Goal: Transaction & Acquisition: Purchase product/service

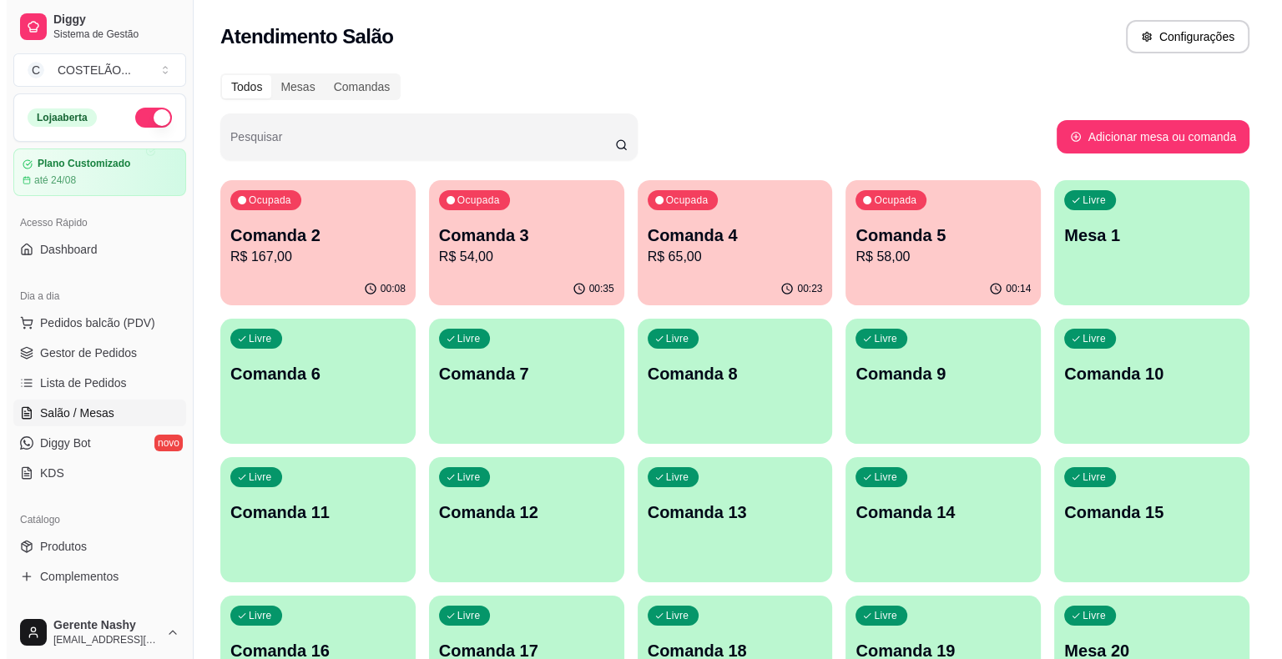
scroll to position [145, 0]
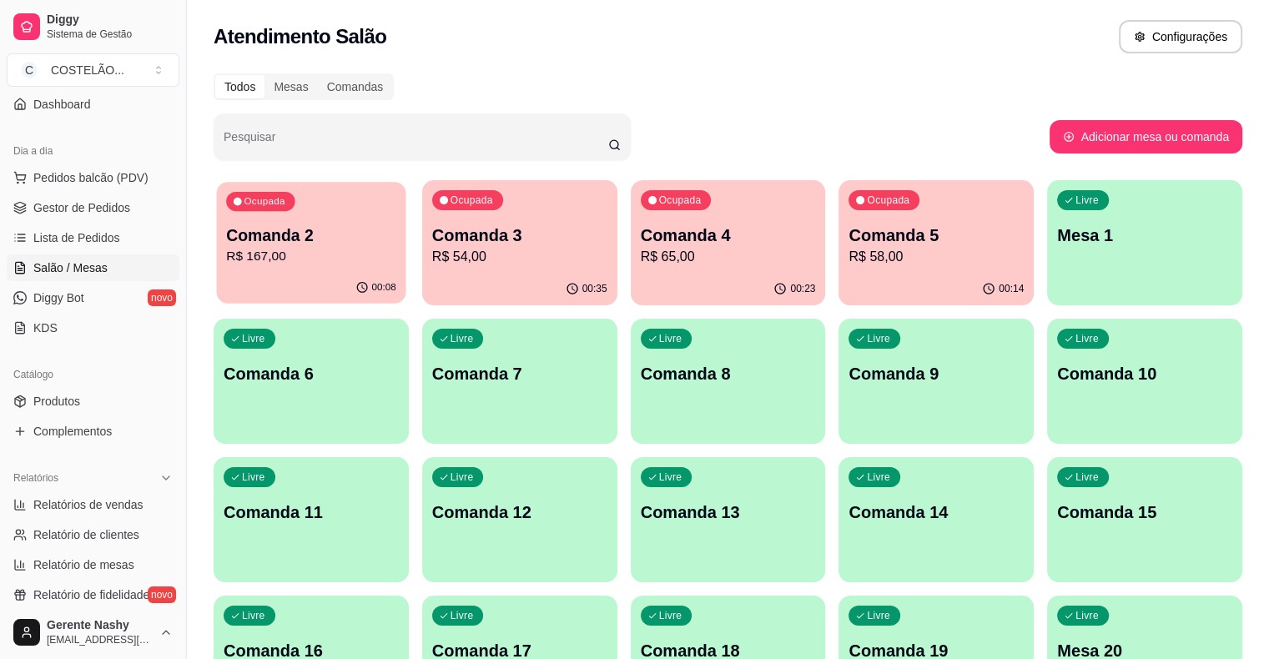
click at [256, 245] on p "Comanda 2" at bounding box center [311, 236] width 170 height 23
click at [495, 242] on p "Comanda 2" at bounding box center [520, 236] width 170 height 23
click at [266, 218] on div "Ocupada Mesa 1 R$ 160,00" at bounding box center [311, 227] width 189 height 90
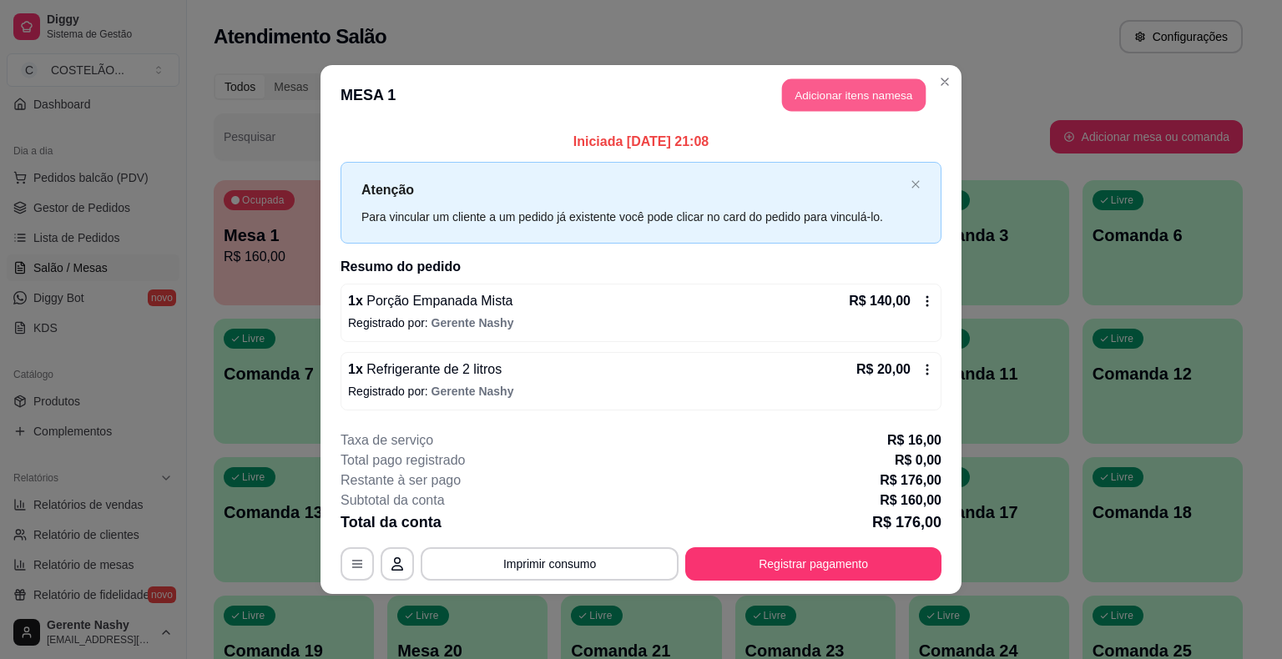
click at [814, 88] on button "Adicionar itens na mesa" at bounding box center [854, 95] width 144 height 33
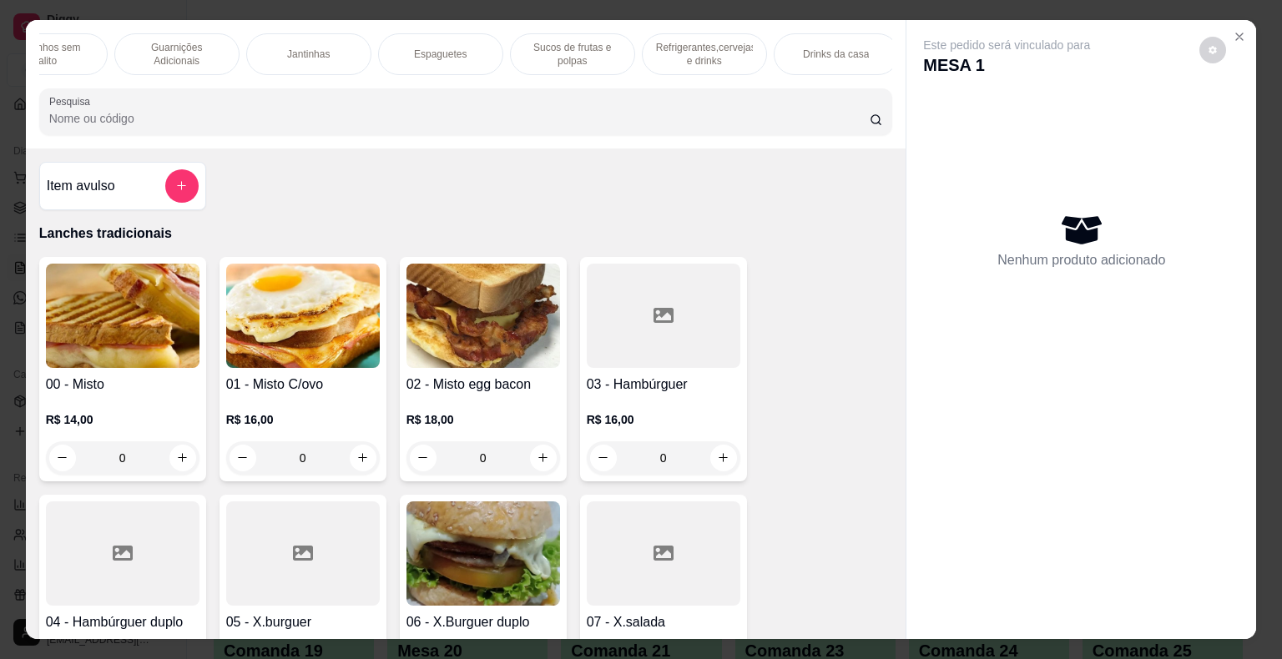
scroll to position [0, 1110]
click at [193, 42] on p "Guarnições Adicionais" at bounding box center [178, 54] width 97 height 27
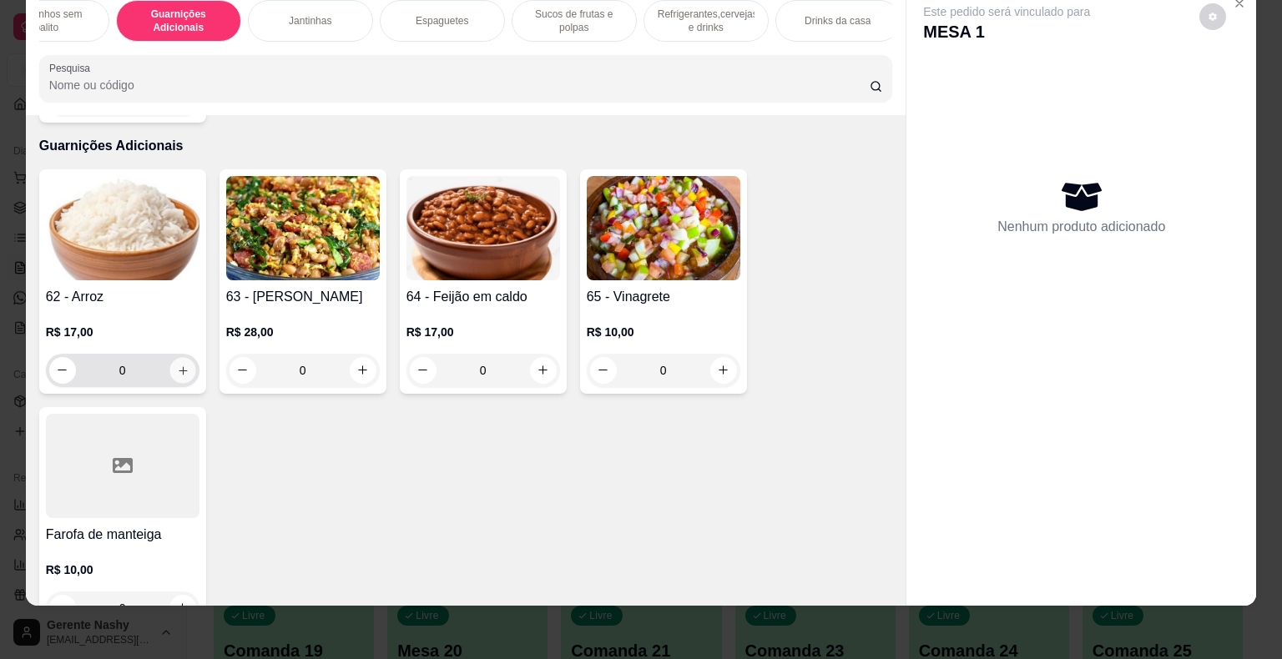
click at [174, 357] on button "increase-product-quantity" at bounding box center [182, 370] width 26 height 26
type input "1"
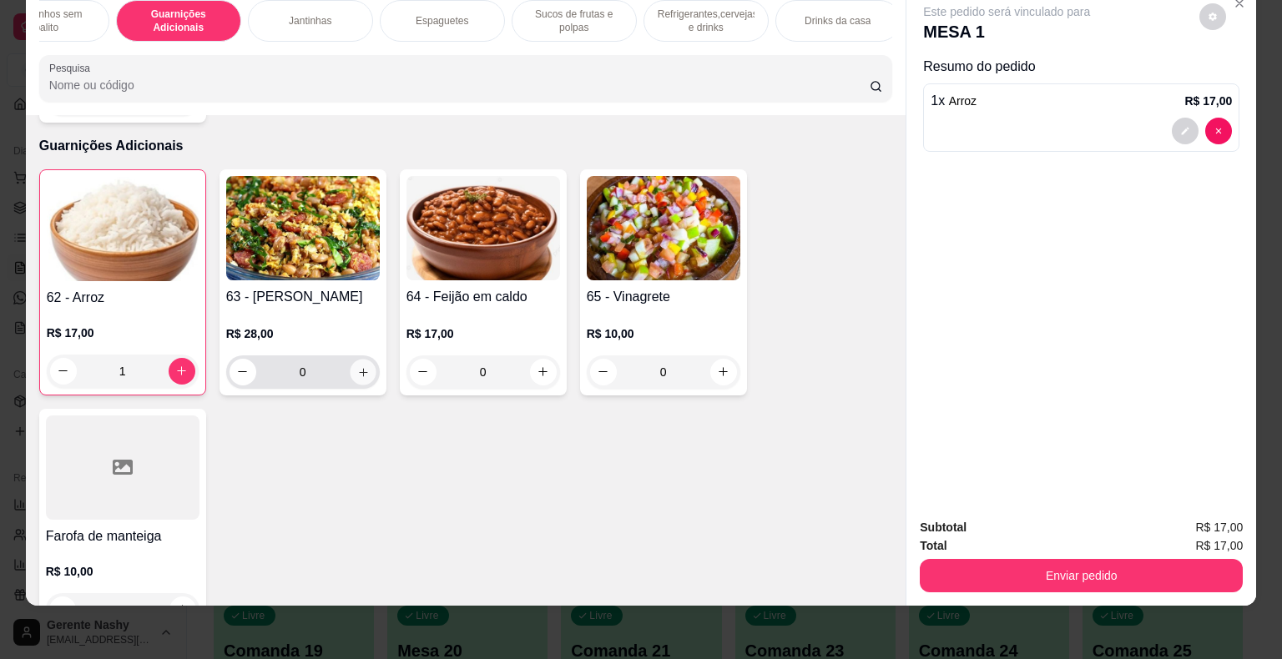
click at [359, 368] on icon "increase-product-quantity" at bounding box center [363, 372] width 8 height 8
type input "1"
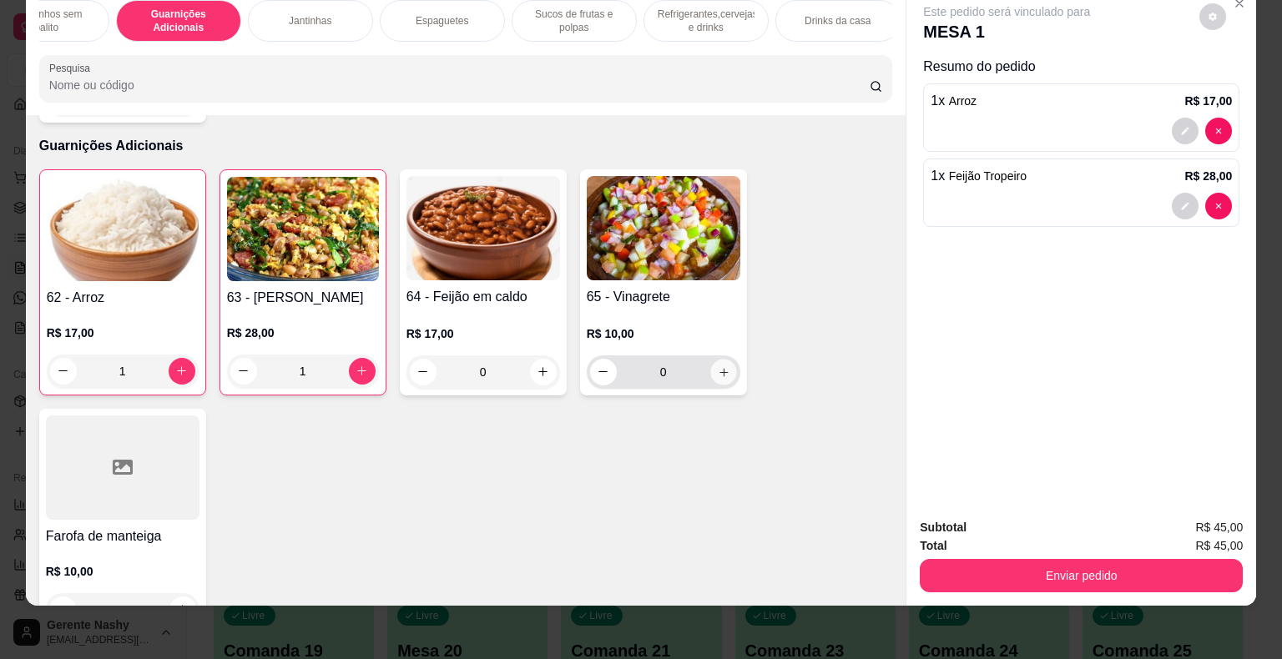
click at [718, 366] on icon "increase-product-quantity" at bounding box center [723, 372] width 13 height 13
type input "1"
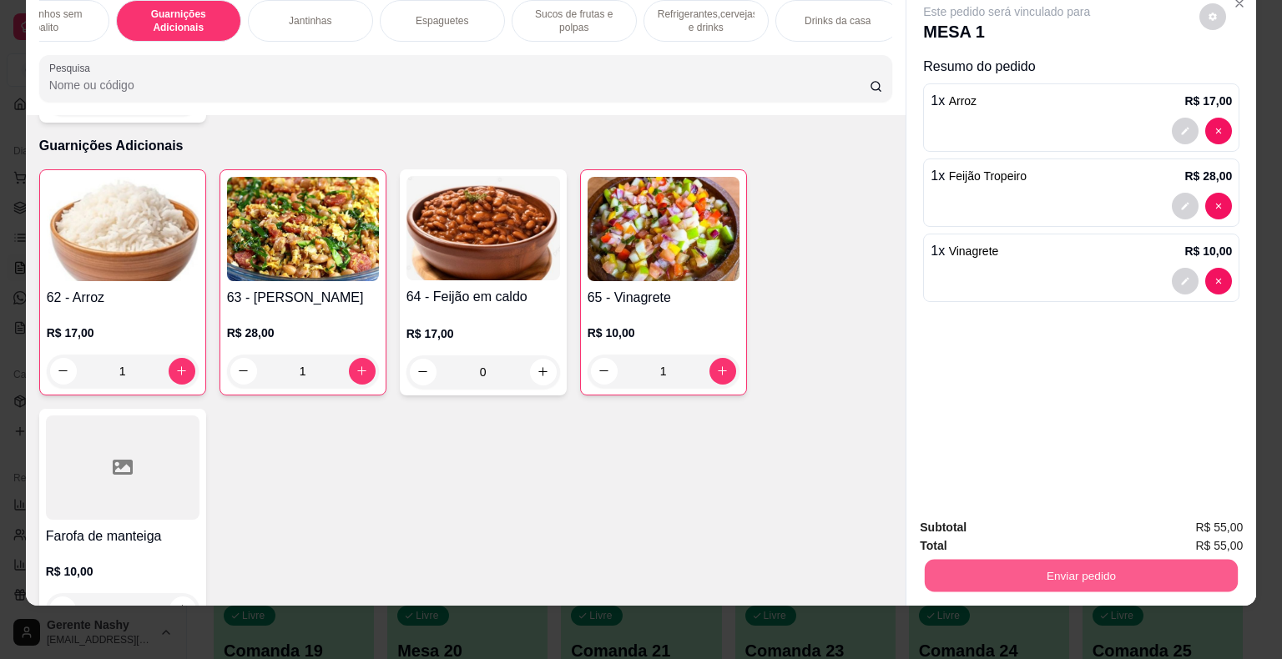
click at [1125, 560] on button "Enviar pedido" at bounding box center [1081, 576] width 313 height 33
click at [1052, 519] on button "Não registrar e enviar pedido" at bounding box center [1025, 522] width 169 height 31
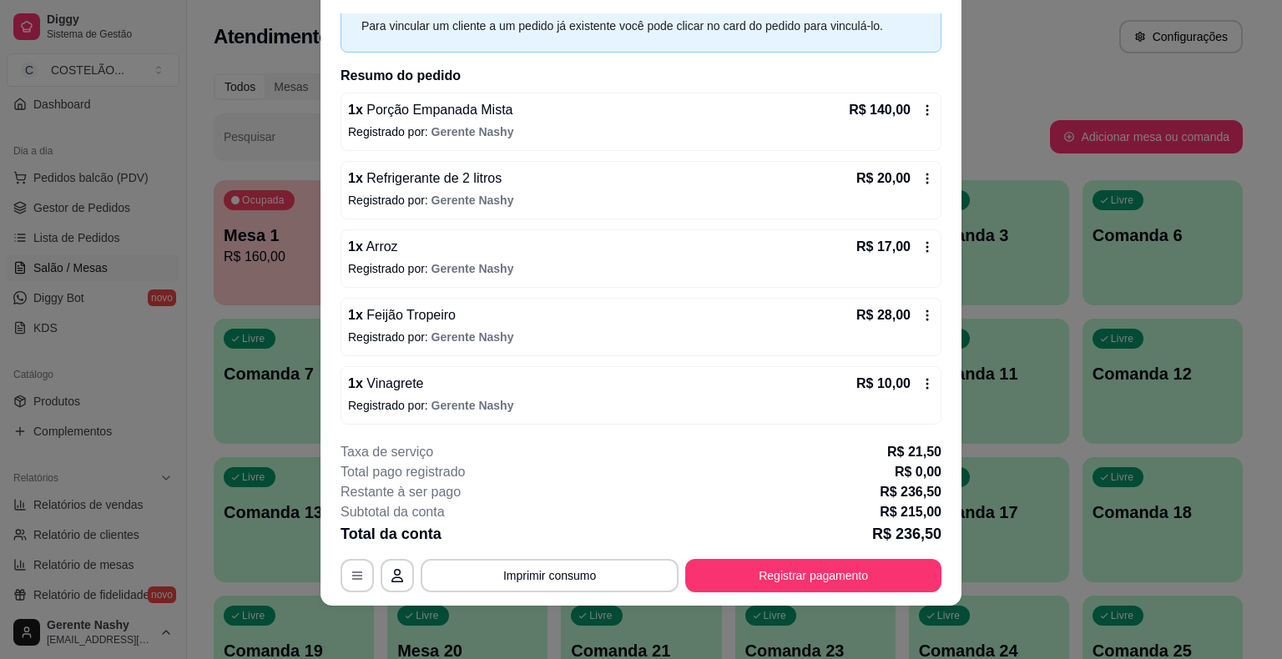
scroll to position [46, 0]
